Goal: Information Seeking & Learning: Find specific fact

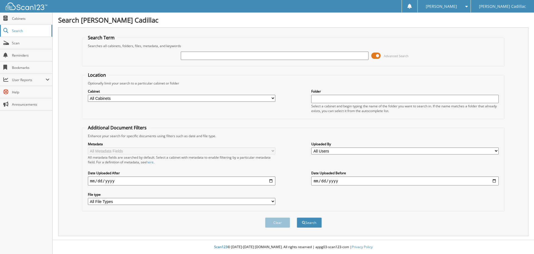
click at [12, 28] on link "Search" at bounding box center [26, 31] width 52 height 12
click at [10, 20] on link "Cabinets" at bounding box center [26, 19] width 52 height 12
type input "lkq"
click at [122, 180] on input "date" at bounding box center [182, 180] width 188 height 9
click at [277, 180] on div "Metadata All Metadata Fields All metadata fields are searched by default. Selec…" at bounding box center [293, 173] width 417 height 70
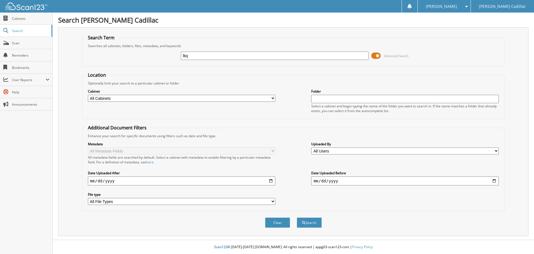
click at [274, 181] on input "date" at bounding box center [182, 180] width 188 height 9
click at [271, 181] on input "date" at bounding box center [182, 180] width 188 height 9
type input "[DATE]"
click at [355, 179] on input "date" at bounding box center [405, 180] width 188 height 9
click at [496, 179] on input "date" at bounding box center [405, 180] width 188 height 9
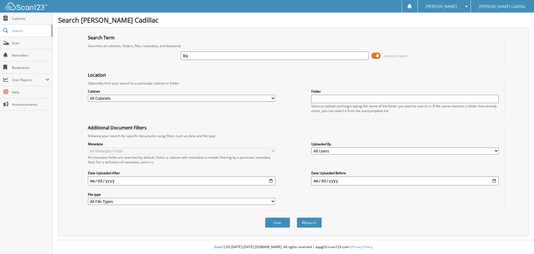
type input "[DATE]"
click at [313, 221] on button "Search" at bounding box center [309, 222] width 25 height 10
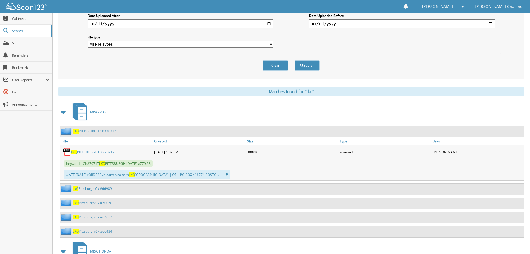
scroll to position [195, 0]
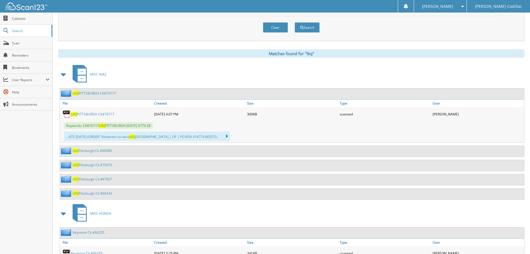
click at [87, 114] on link "LKQ PITTSBURGH CK#70717" at bounding box center [92, 114] width 43 height 5
click at [115, 136] on div "...ATE [DATE] (ORDER "Voloarten so oars LKQ PITTSBURGH | OF | PO BOX 416774 BOS…" at bounding box center [147, 135] width 166 height 9
click at [220, 135] on icon at bounding box center [224, 136] width 8 height 8
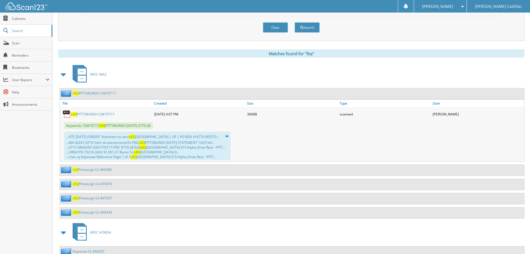
click at [151, 145] on div "...MA 02241-6774 Sehr ok eeememererEe PNC LKQ [GEOGRAPHIC_DATA] [DATE] STATEMEN…" at bounding box center [147, 149] width 162 height 19
